Goal: Information Seeking & Learning: Compare options

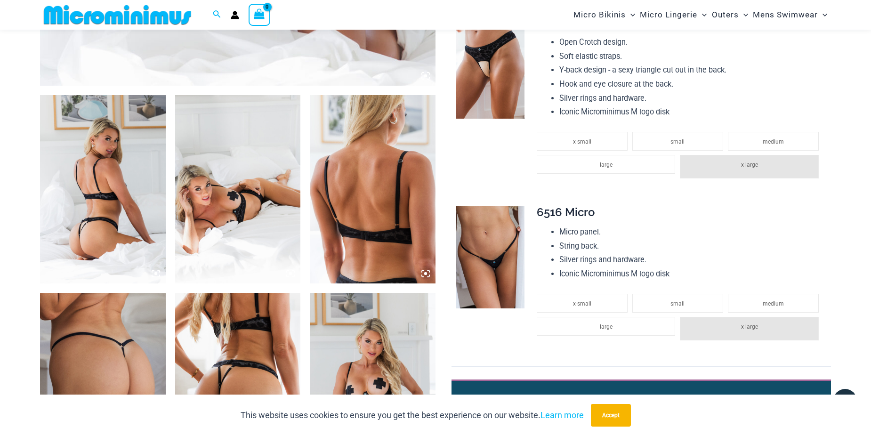
scroll to position [605, 0]
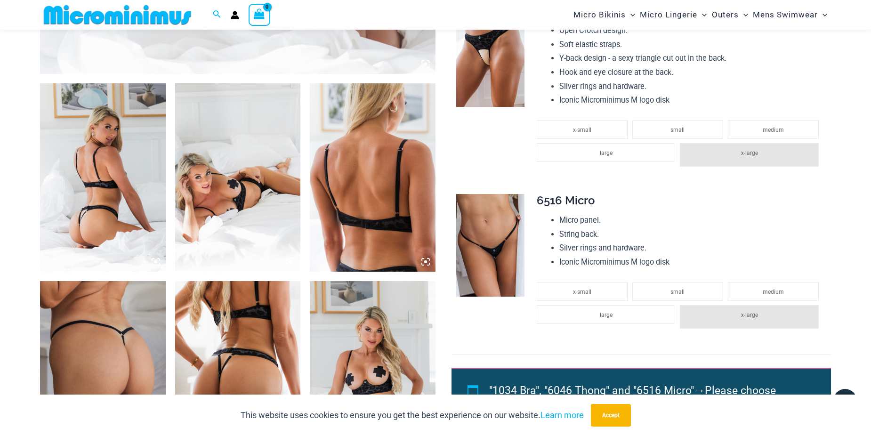
click at [68, 200] on img at bounding box center [103, 177] width 126 height 188
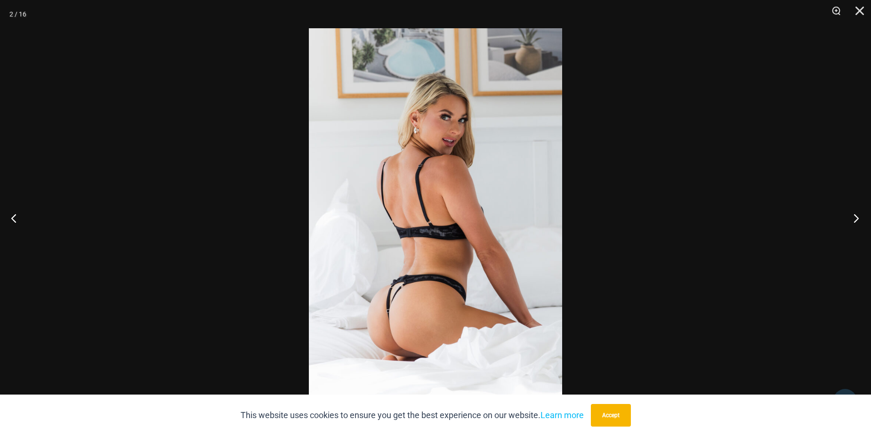
click at [850, 220] on button "Next" at bounding box center [852, 217] width 35 height 47
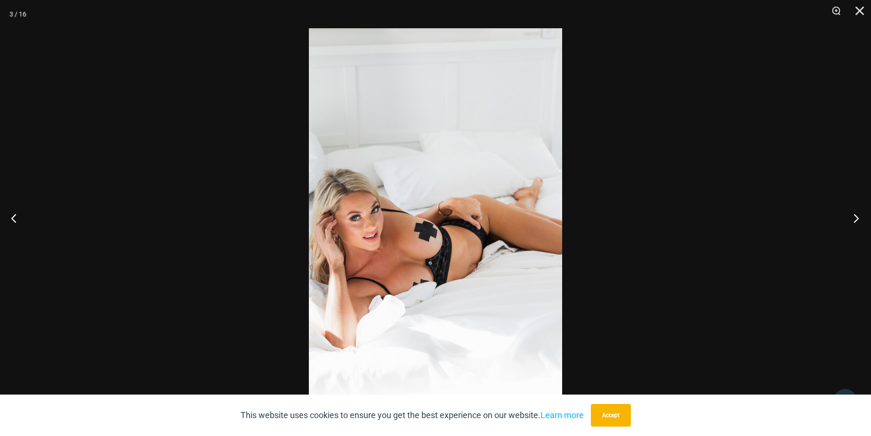
click at [850, 220] on button "Next" at bounding box center [852, 217] width 35 height 47
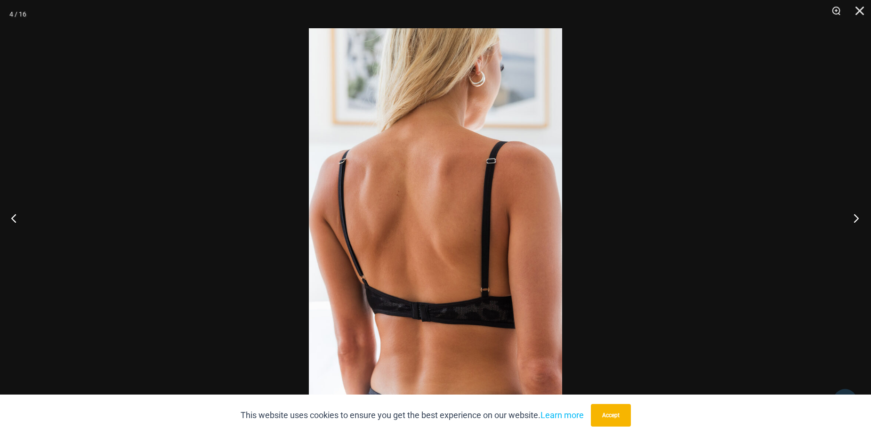
click at [850, 220] on button "Next" at bounding box center [852, 217] width 35 height 47
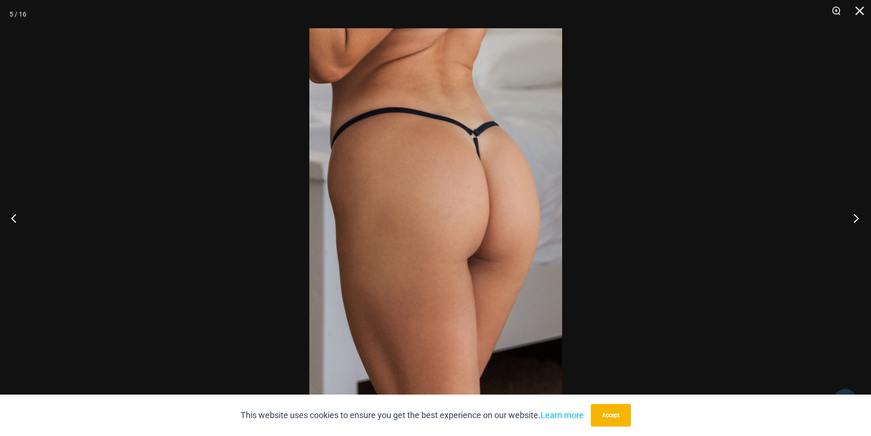
click at [850, 220] on button "Next" at bounding box center [852, 217] width 35 height 47
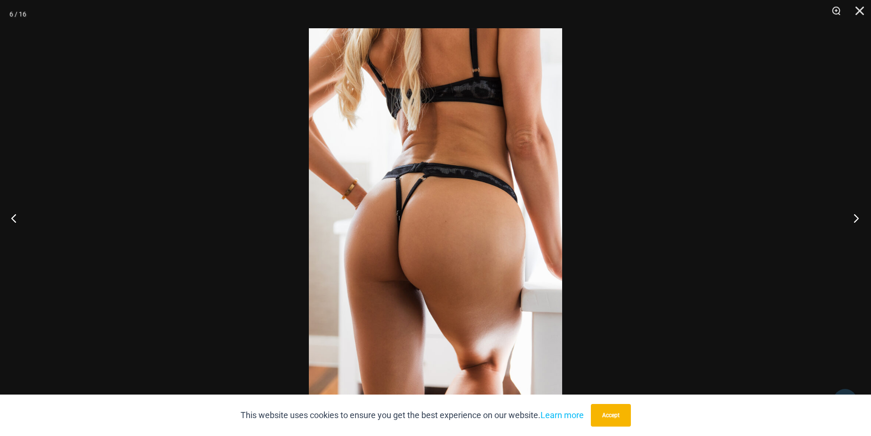
click at [850, 220] on button "Next" at bounding box center [852, 217] width 35 height 47
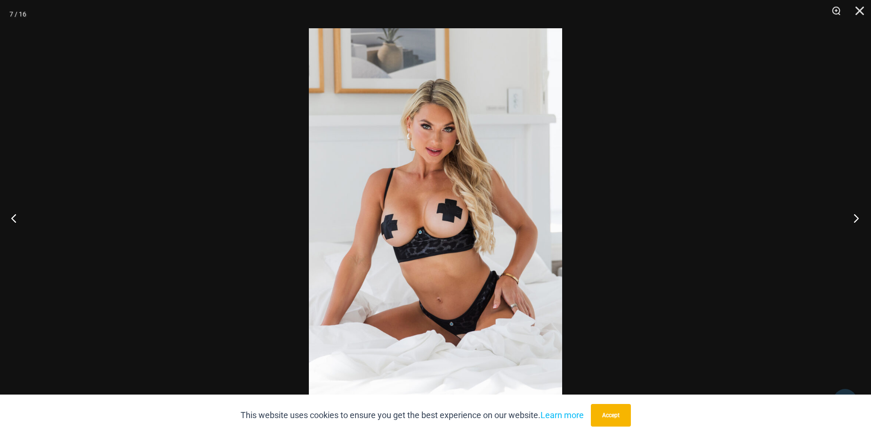
click at [850, 220] on button "Next" at bounding box center [852, 217] width 35 height 47
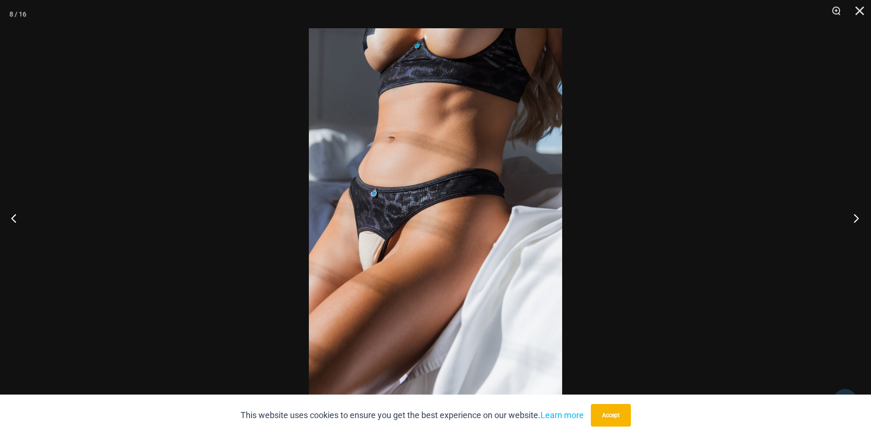
click at [850, 220] on button "Next" at bounding box center [852, 217] width 35 height 47
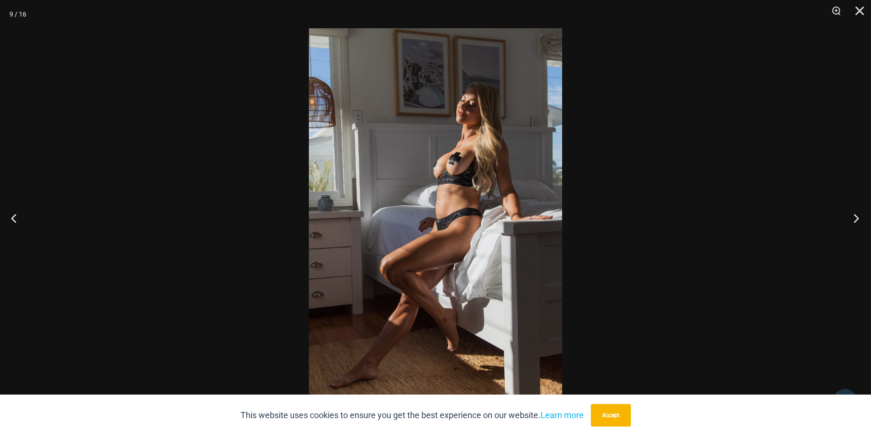
click at [850, 220] on button "Next" at bounding box center [852, 217] width 35 height 47
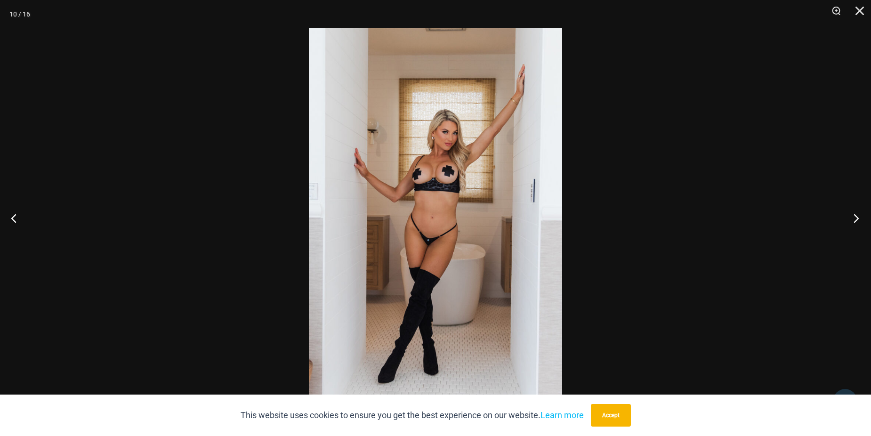
click at [850, 220] on button "Next" at bounding box center [852, 217] width 35 height 47
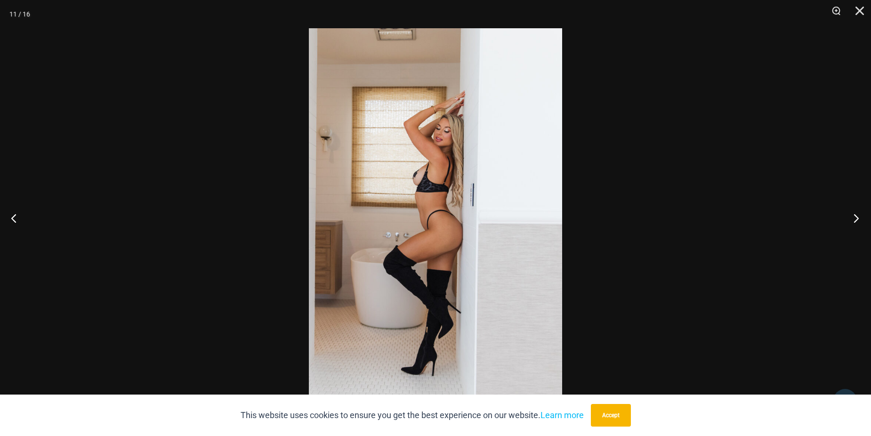
click at [850, 220] on button "Next" at bounding box center [852, 217] width 35 height 47
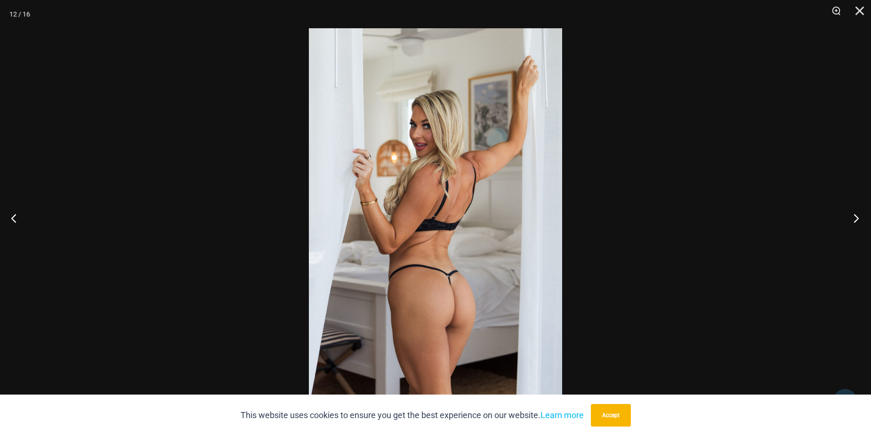
click at [850, 220] on button "Next" at bounding box center [852, 217] width 35 height 47
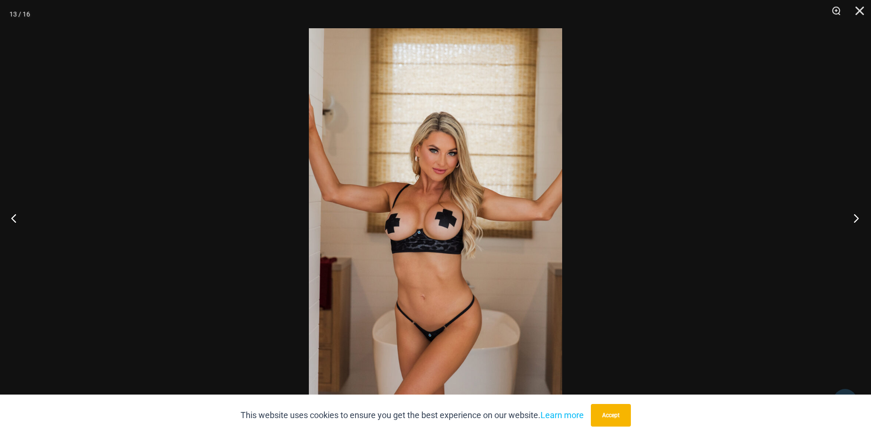
click at [850, 220] on button "Next" at bounding box center [852, 217] width 35 height 47
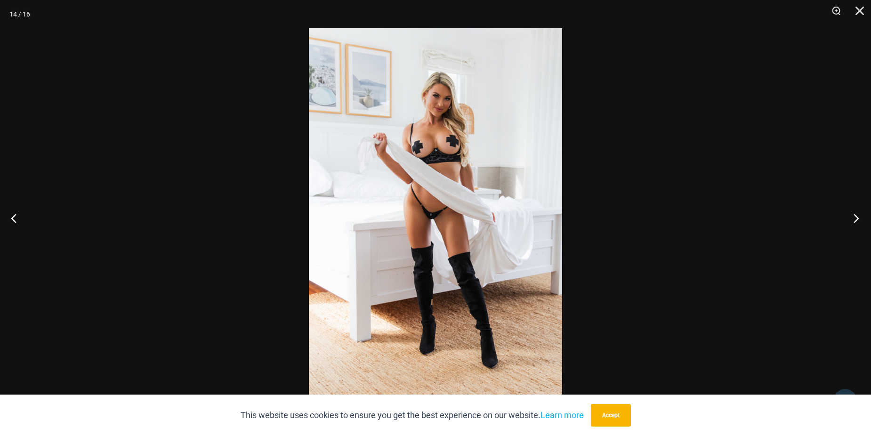
click at [850, 220] on button "Next" at bounding box center [852, 217] width 35 height 47
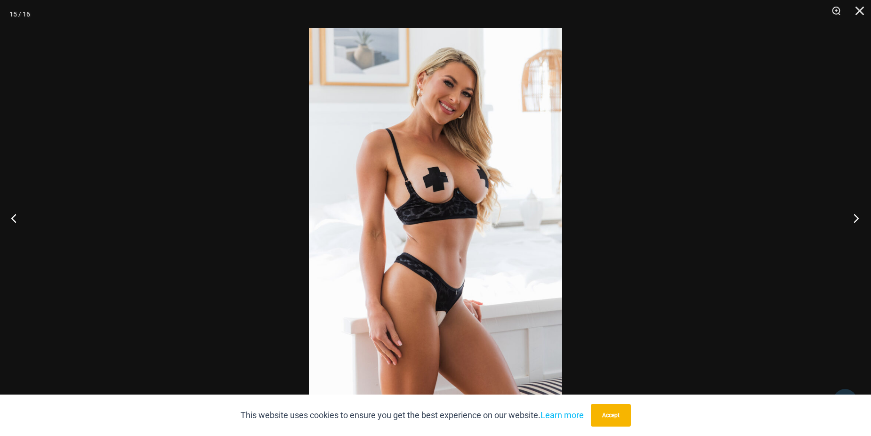
click at [850, 220] on button "Next" at bounding box center [852, 217] width 35 height 47
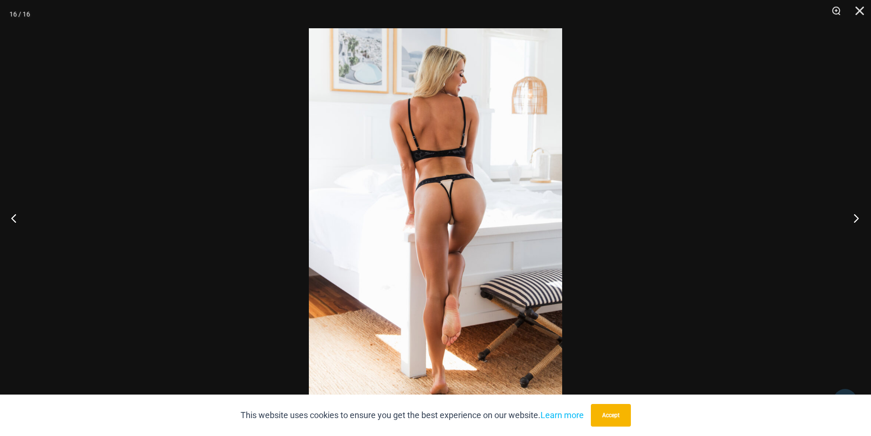
click at [850, 220] on button "Next" at bounding box center [852, 217] width 35 height 47
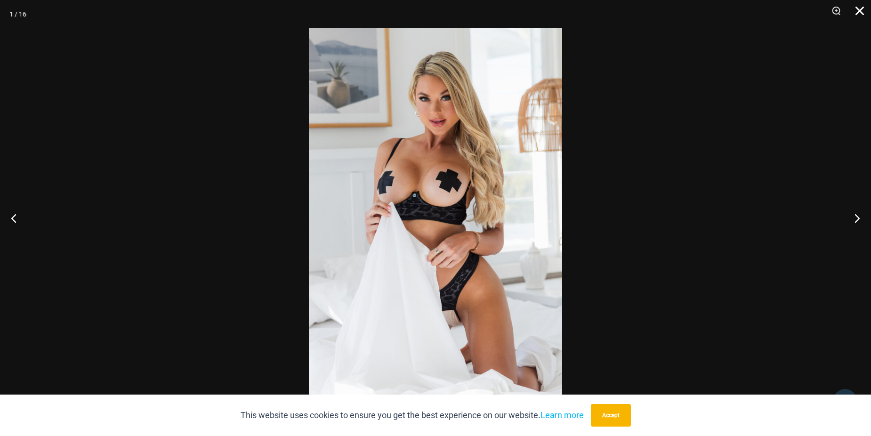
click at [858, 10] on button "Close" at bounding box center [856, 14] width 24 height 28
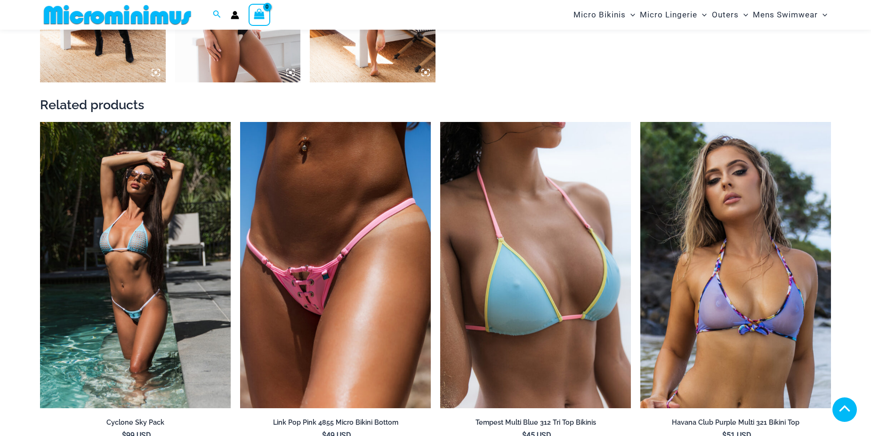
scroll to position [1594, 0]
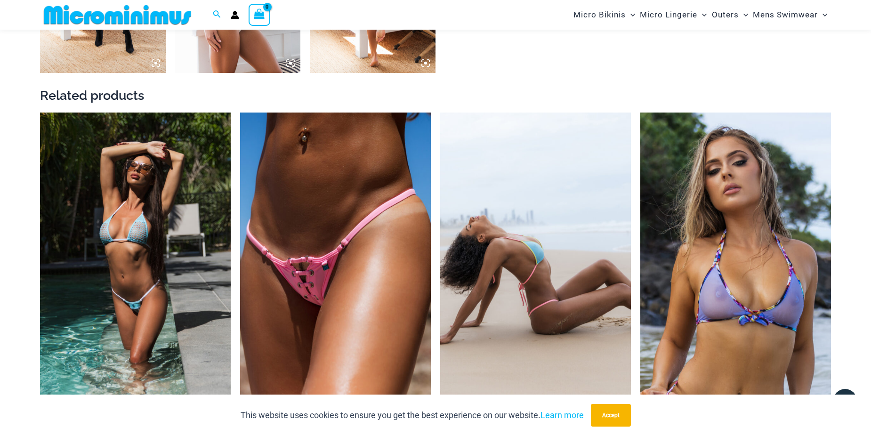
click at [511, 216] on img at bounding box center [535, 255] width 191 height 286
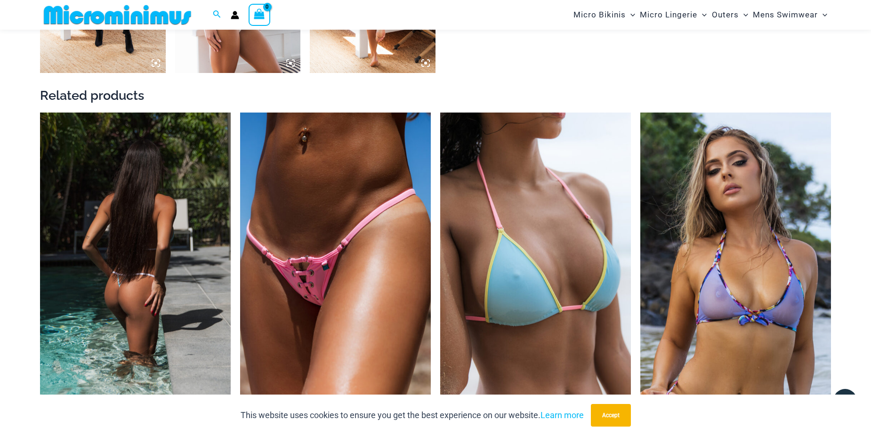
click at [116, 224] on img at bounding box center [135, 255] width 191 height 286
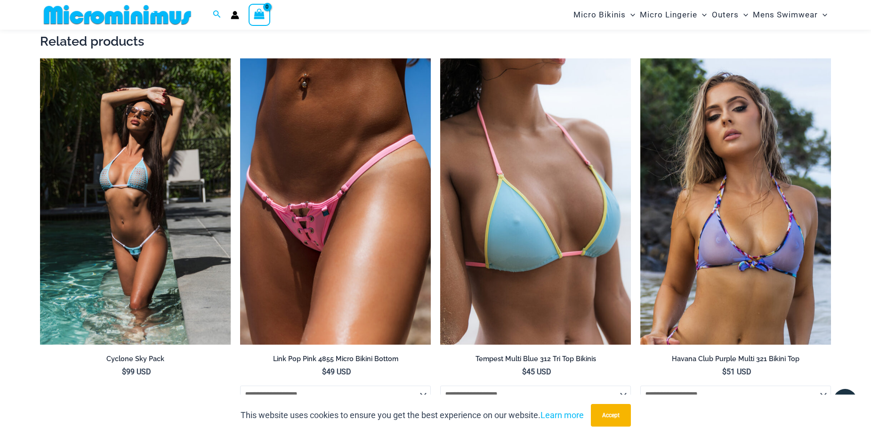
scroll to position [1641, 0]
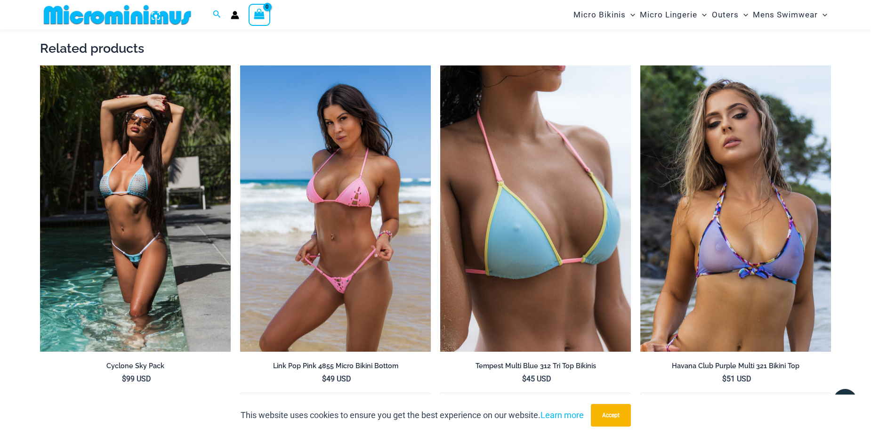
click at [355, 172] on img at bounding box center [335, 208] width 191 height 286
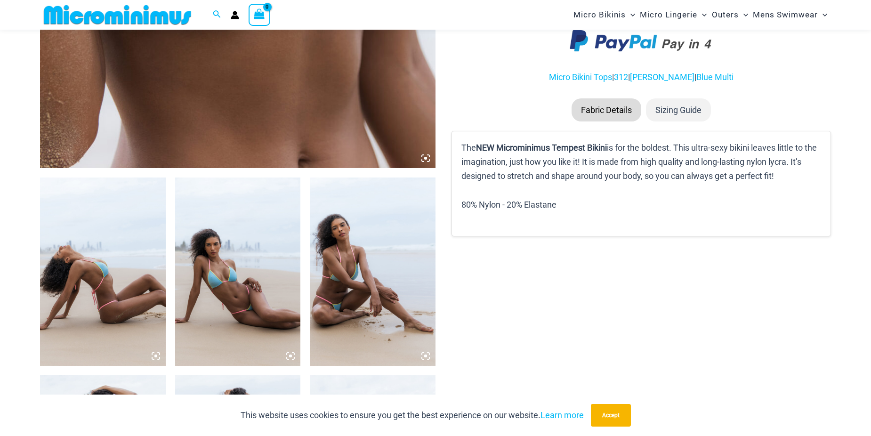
scroll to position [556, 0]
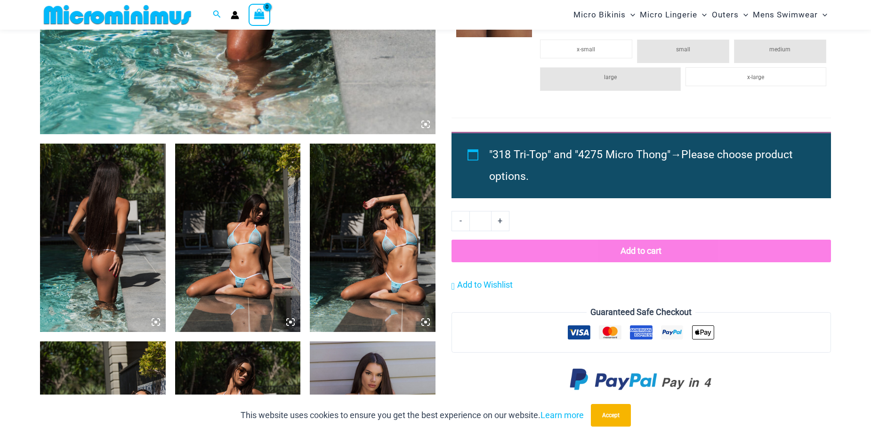
scroll to position [556, 0]
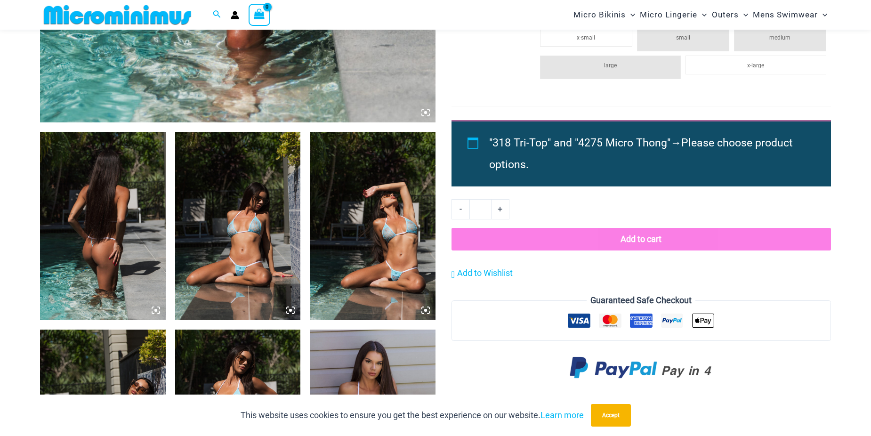
click at [114, 253] on img at bounding box center [103, 226] width 126 height 188
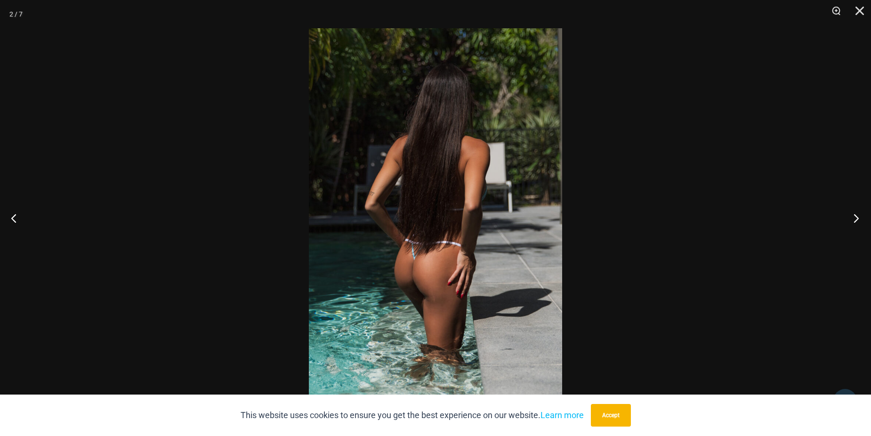
click at [856, 215] on button "Next" at bounding box center [852, 217] width 35 height 47
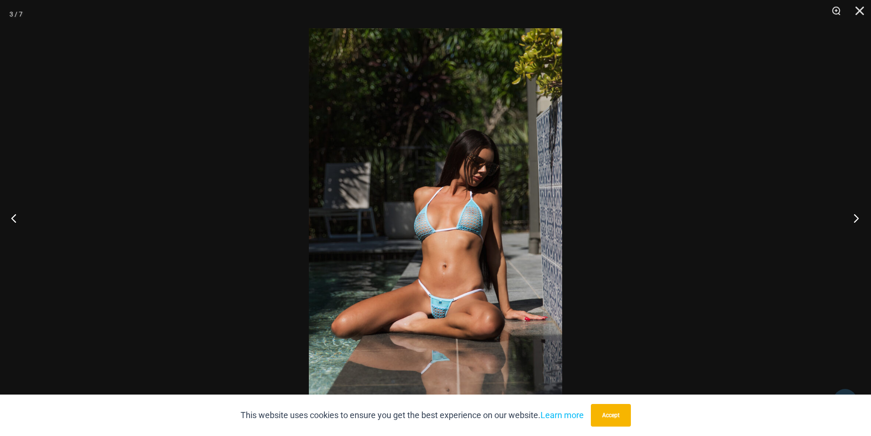
click at [856, 215] on button "Next" at bounding box center [852, 217] width 35 height 47
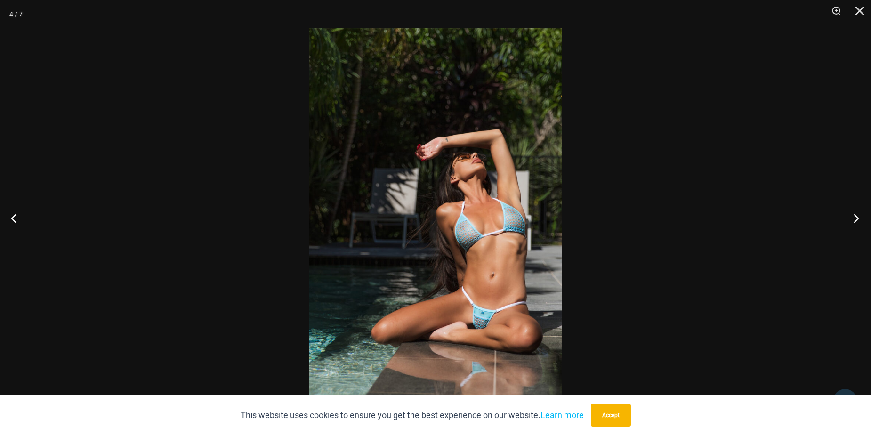
click at [856, 215] on button "Next" at bounding box center [852, 217] width 35 height 47
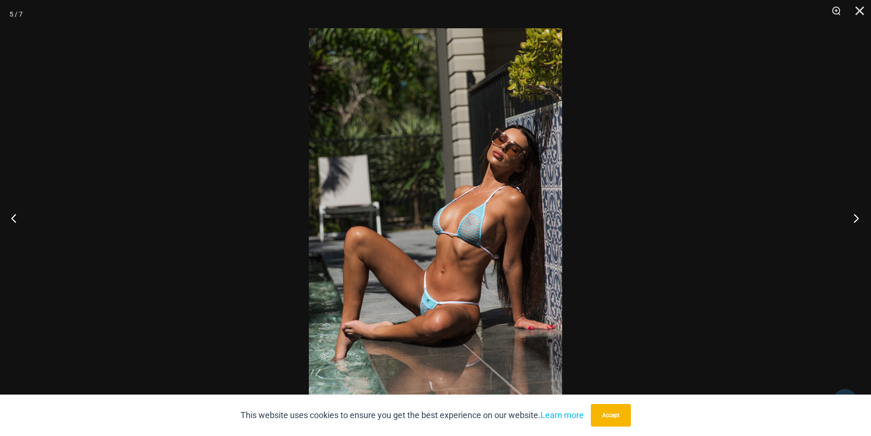
click at [856, 215] on button "Next" at bounding box center [852, 217] width 35 height 47
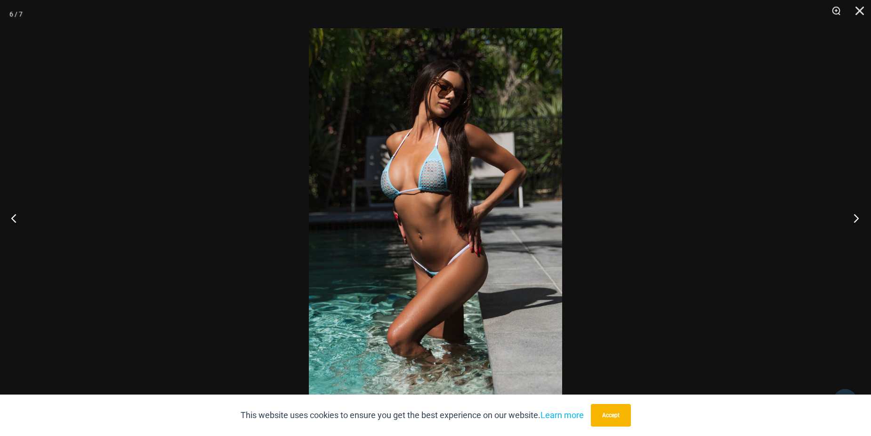
click at [856, 215] on button "Next" at bounding box center [852, 217] width 35 height 47
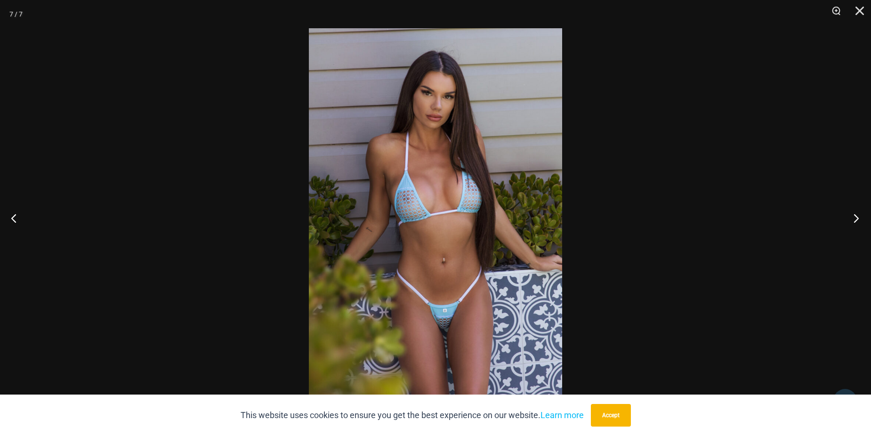
click at [856, 215] on button "Next" at bounding box center [852, 217] width 35 height 47
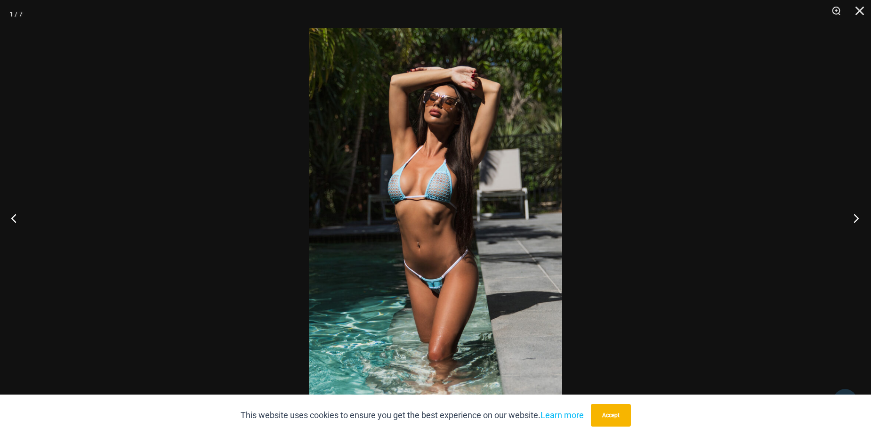
click at [856, 215] on button "Next" at bounding box center [852, 217] width 35 height 47
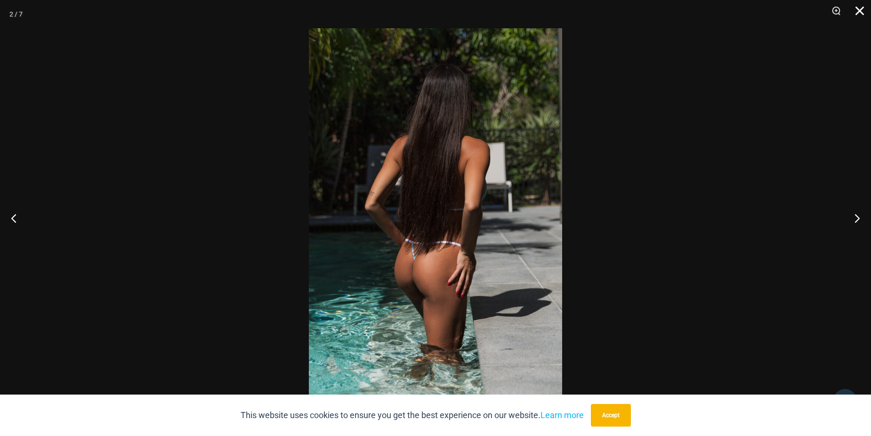
click at [858, 8] on button "Close" at bounding box center [856, 14] width 24 height 28
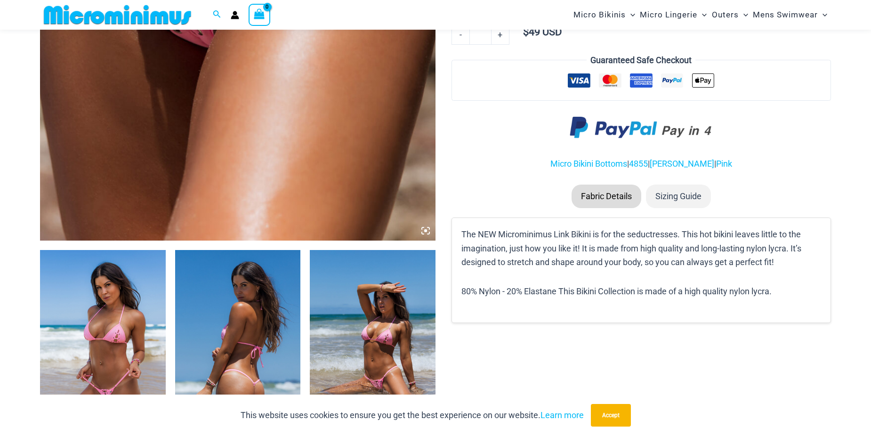
scroll to position [511, 0]
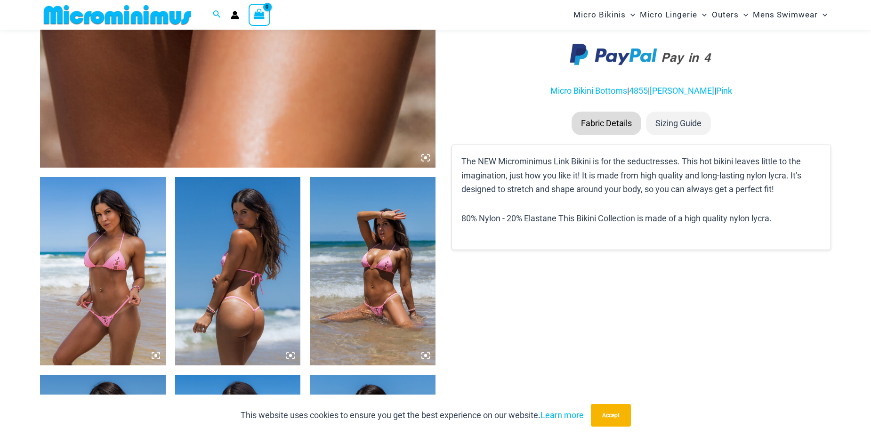
click at [91, 282] on img at bounding box center [103, 271] width 126 height 188
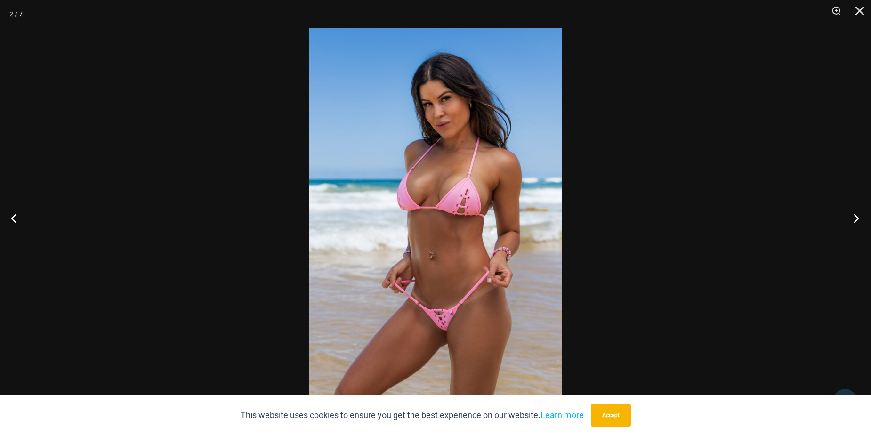
click at [849, 215] on button "Next" at bounding box center [852, 217] width 35 height 47
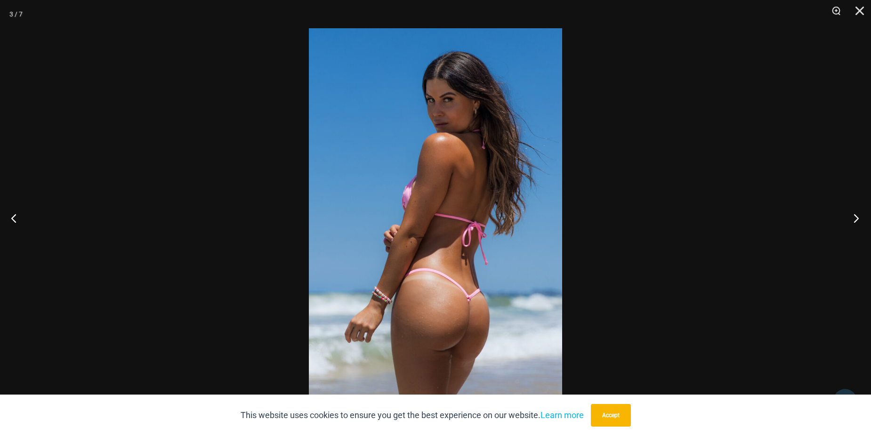
click at [849, 215] on button "Next" at bounding box center [852, 217] width 35 height 47
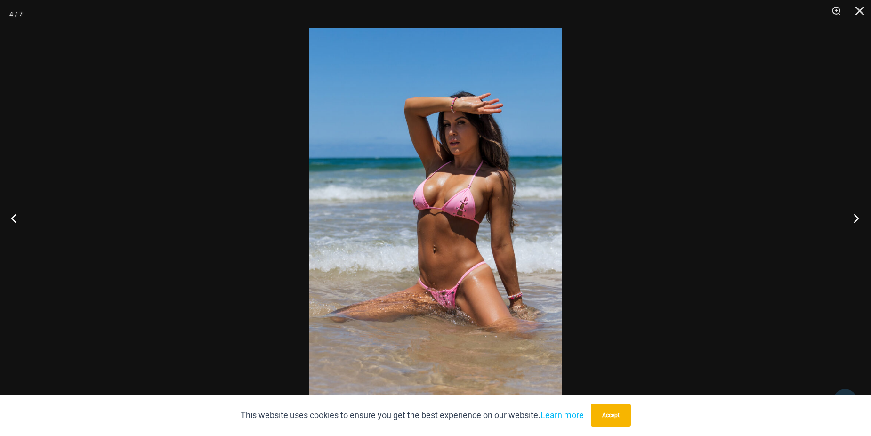
click at [849, 215] on button "Next" at bounding box center [852, 217] width 35 height 47
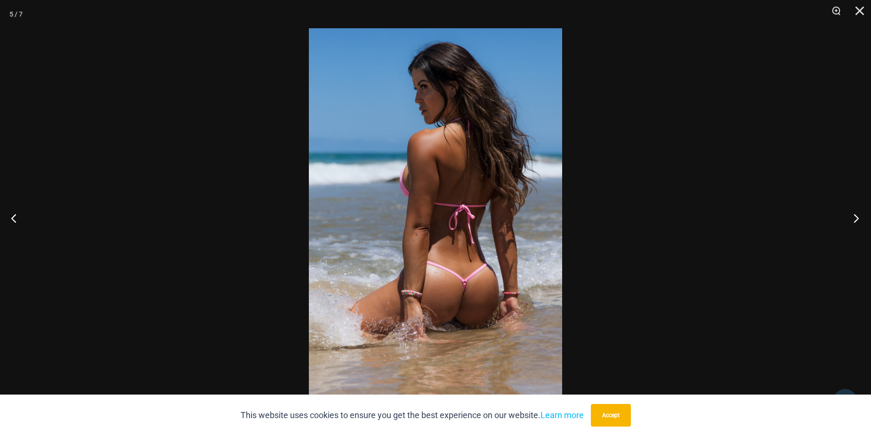
click at [849, 215] on button "Next" at bounding box center [852, 217] width 35 height 47
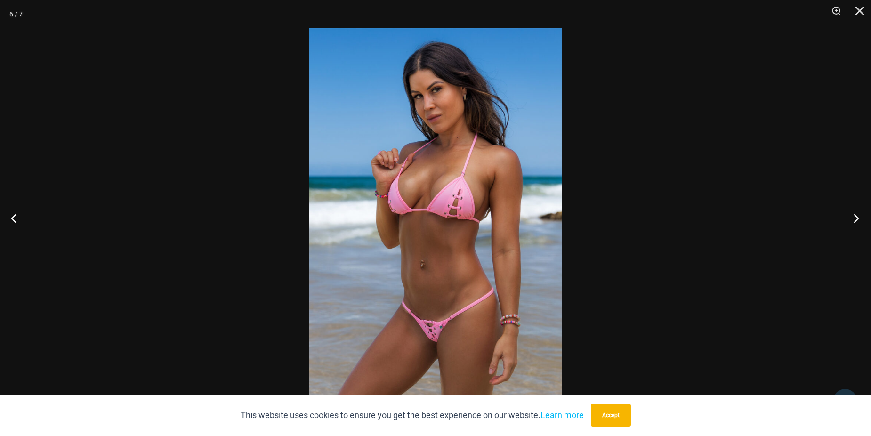
click at [849, 215] on button "Next" at bounding box center [852, 217] width 35 height 47
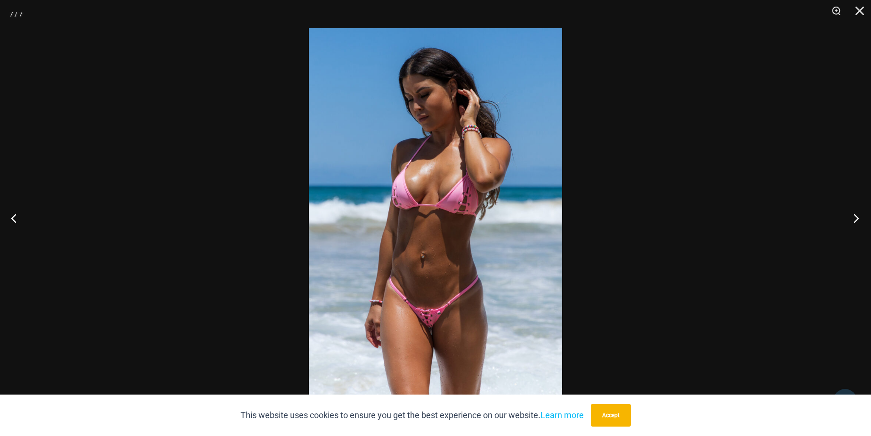
click at [849, 215] on button "Next" at bounding box center [852, 217] width 35 height 47
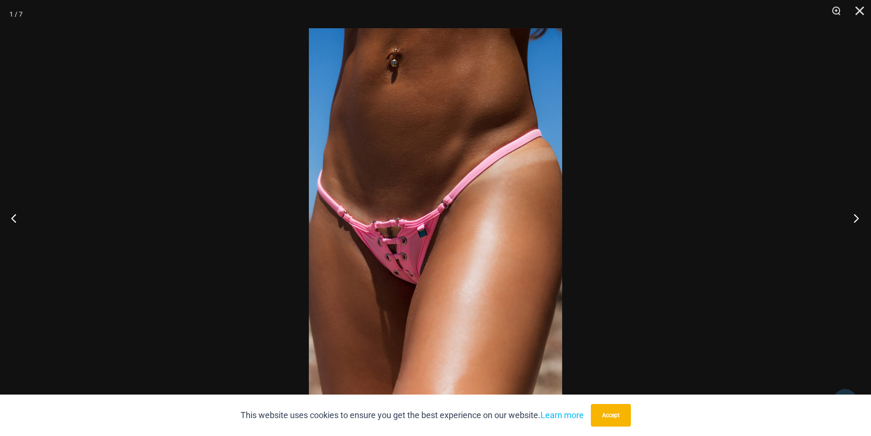
click at [849, 215] on button "Next" at bounding box center [852, 217] width 35 height 47
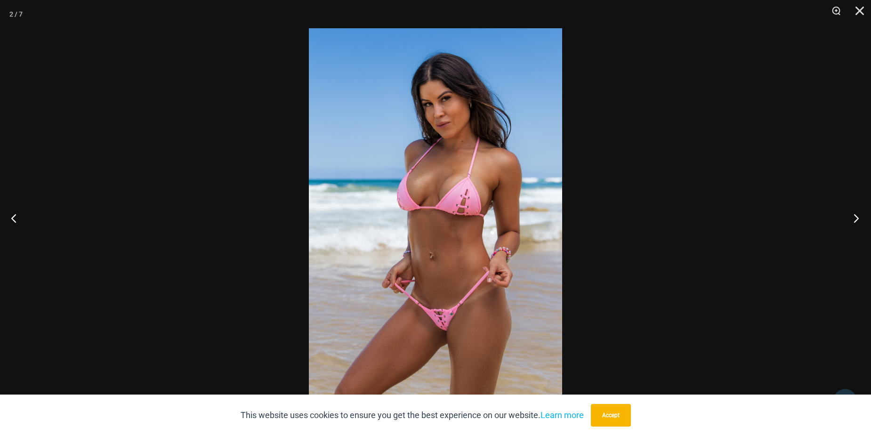
click at [849, 215] on button "Next" at bounding box center [852, 217] width 35 height 47
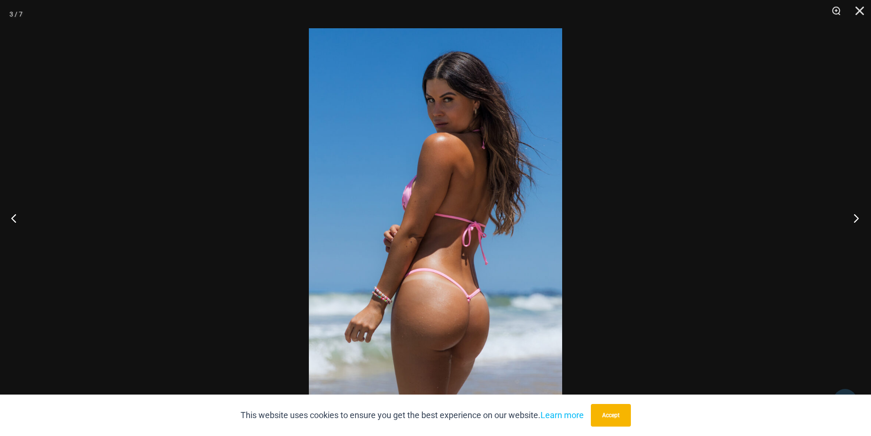
click at [849, 215] on button "Next" at bounding box center [852, 217] width 35 height 47
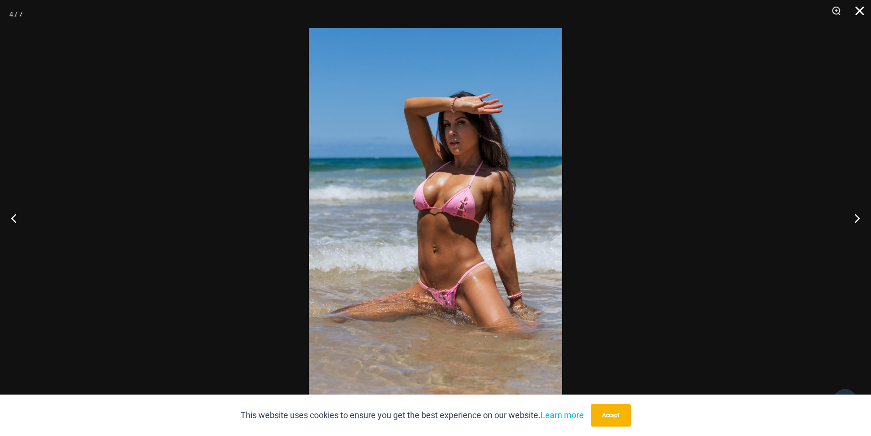
click at [863, 13] on button "Close" at bounding box center [856, 14] width 24 height 28
